Goal: Navigation & Orientation: Understand site structure

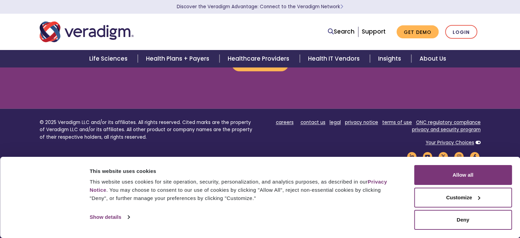
scroll to position [831, 0]
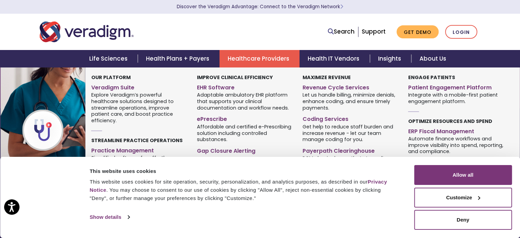
click at [275, 61] on link "Healthcare Providers" at bounding box center [259, 58] width 80 height 17
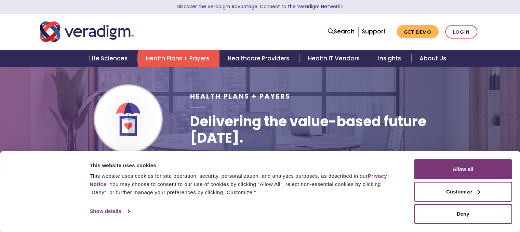
click at [338, 59] on link "Health IT Vendors" at bounding box center [335, 58] width 70 height 17
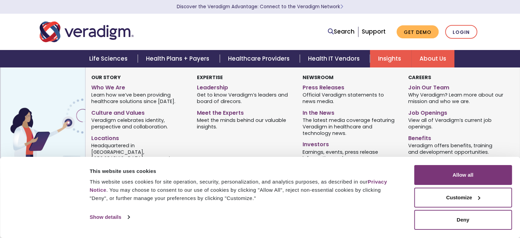
click at [432, 65] on link "About Us" at bounding box center [432, 58] width 43 height 17
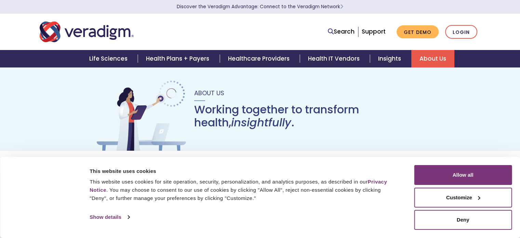
scroll to position [208, 0]
